Goal: Find contact information: Find contact information

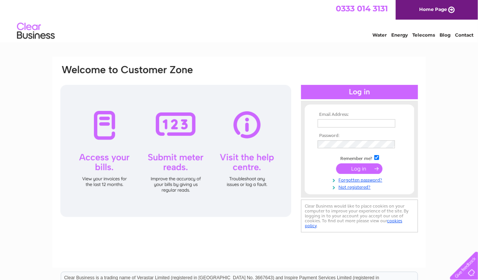
type input "streetfoodshack@outlook.com"
click at [360, 170] on input "submit" at bounding box center [359, 168] width 46 height 11
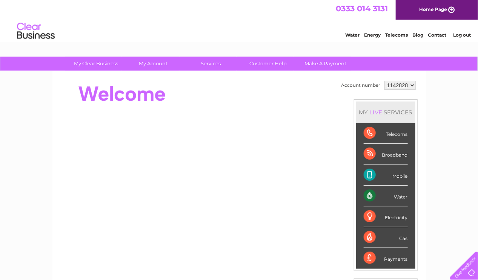
click at [438, 34] on link "Contact" at bounding box center [437, 35] width 18 height 6
click at [435, 34] on link "Contact" at bounding box center [437, 35] width 18 height 6
